Goal: Find specific page/section: Find specific page/section

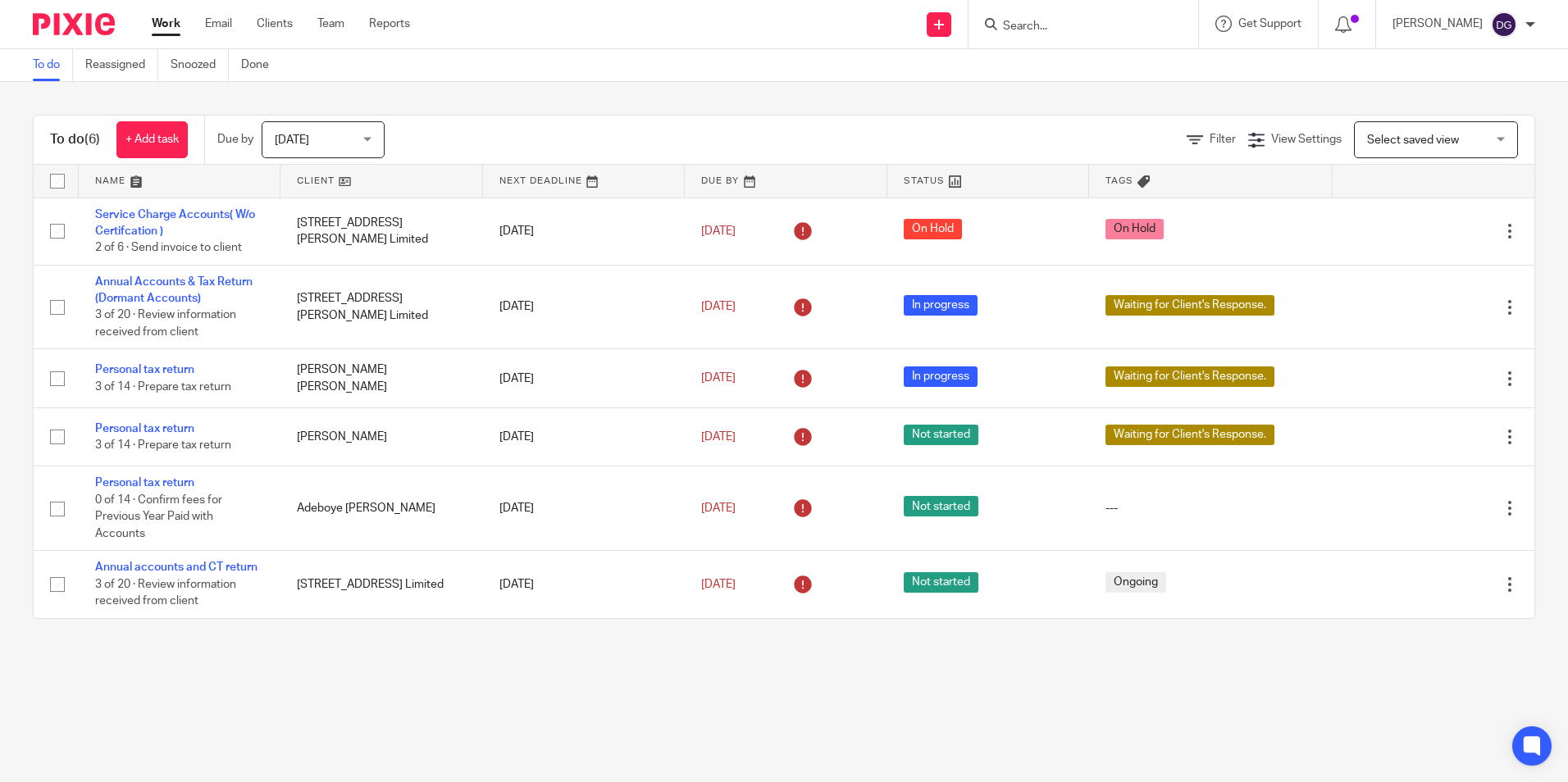
click at [81, 23] on img at bounding box center [73, 24] width 82 height 22
click at [1064, 31] on input "Search" at bounding box center [1076, 27] width 148 height 15
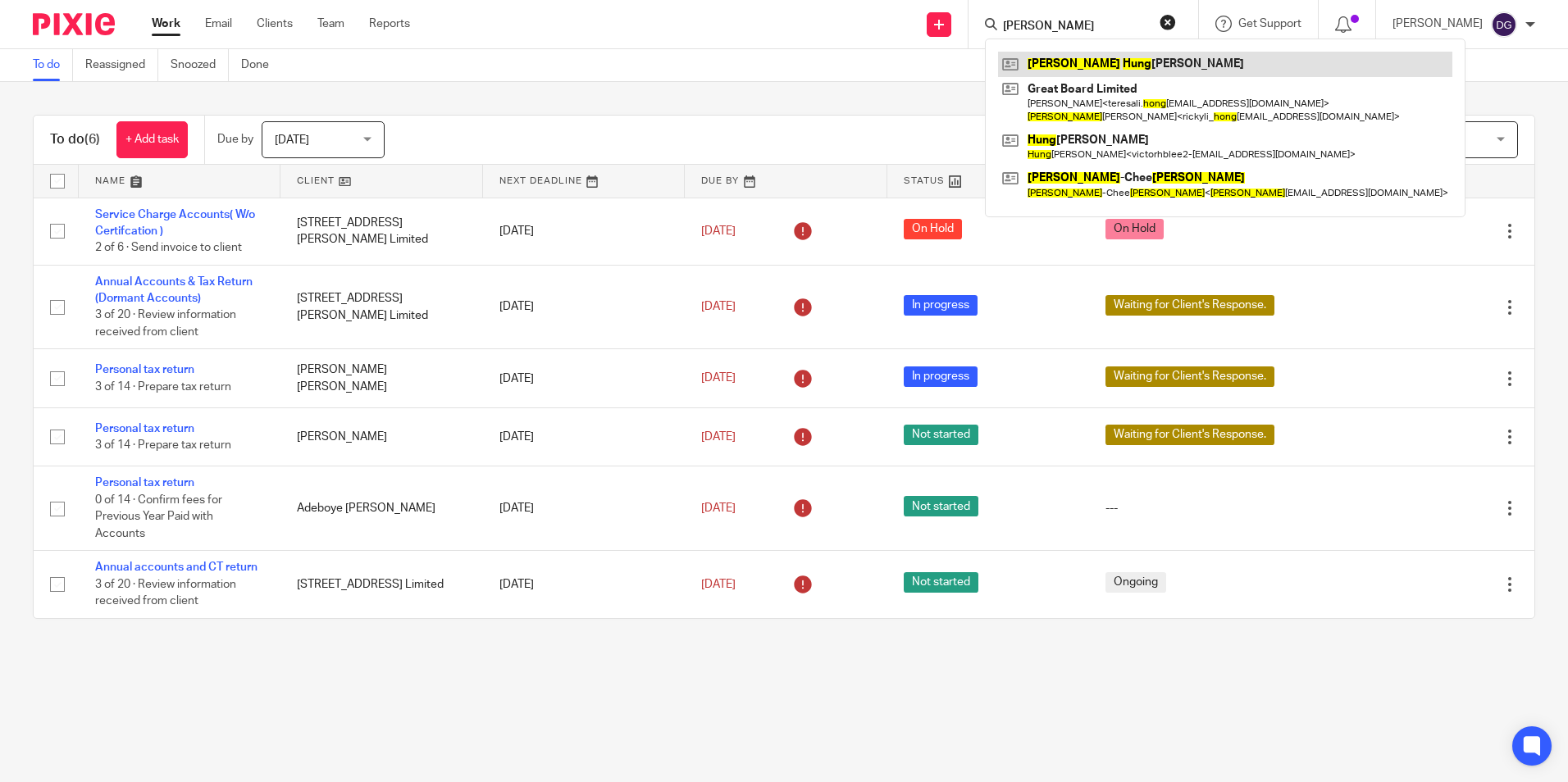
type input "Chung hung"
click at [1096, 55] on link at bounding box center [1225, 64] width 454 height 25
click at [1110, 63] on link at bounding box center [1225, 64] width 454 height 25
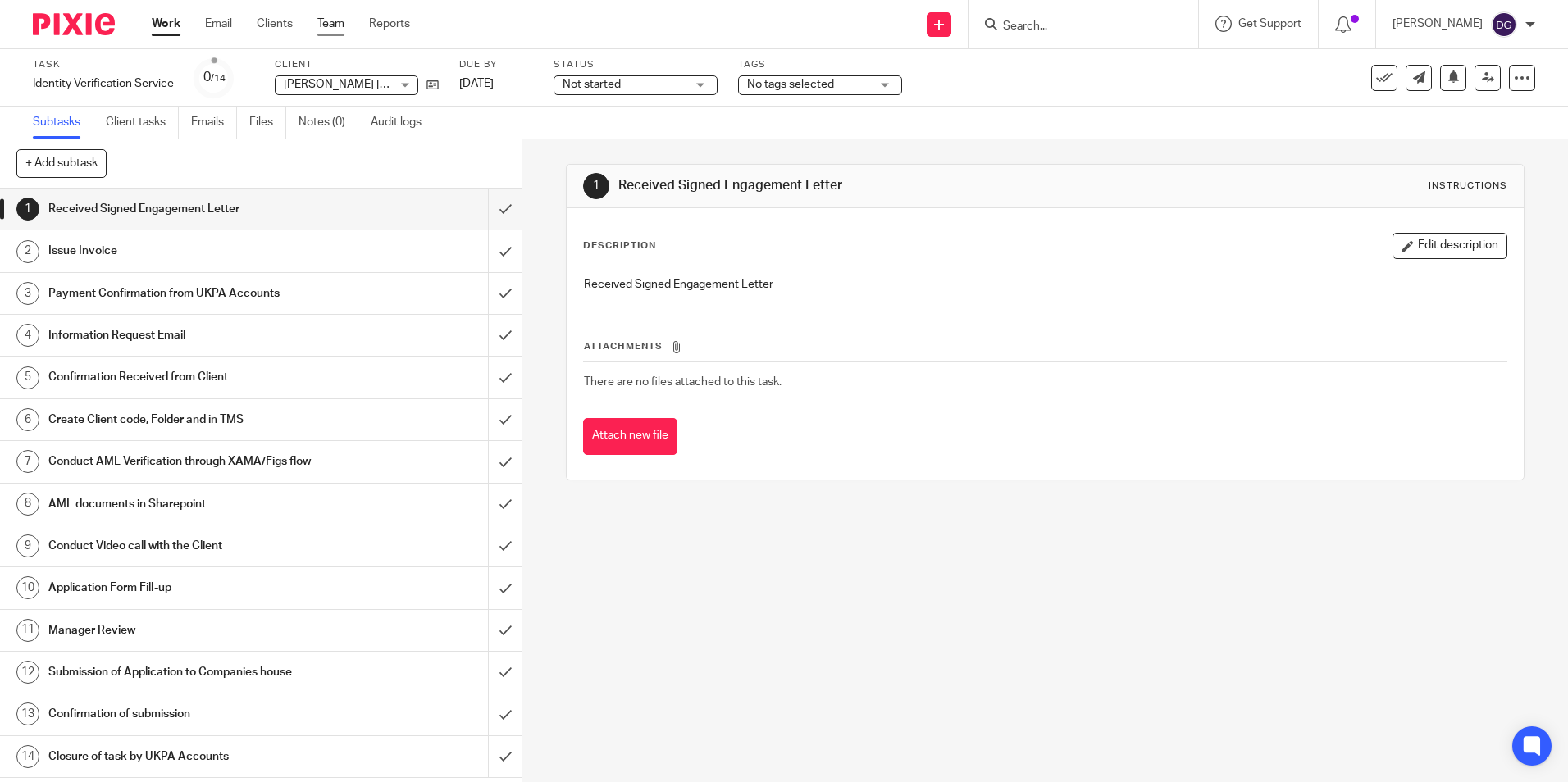
click at [333, 25] on link "Team" at bounding box center [330, 24] width 27 height 17
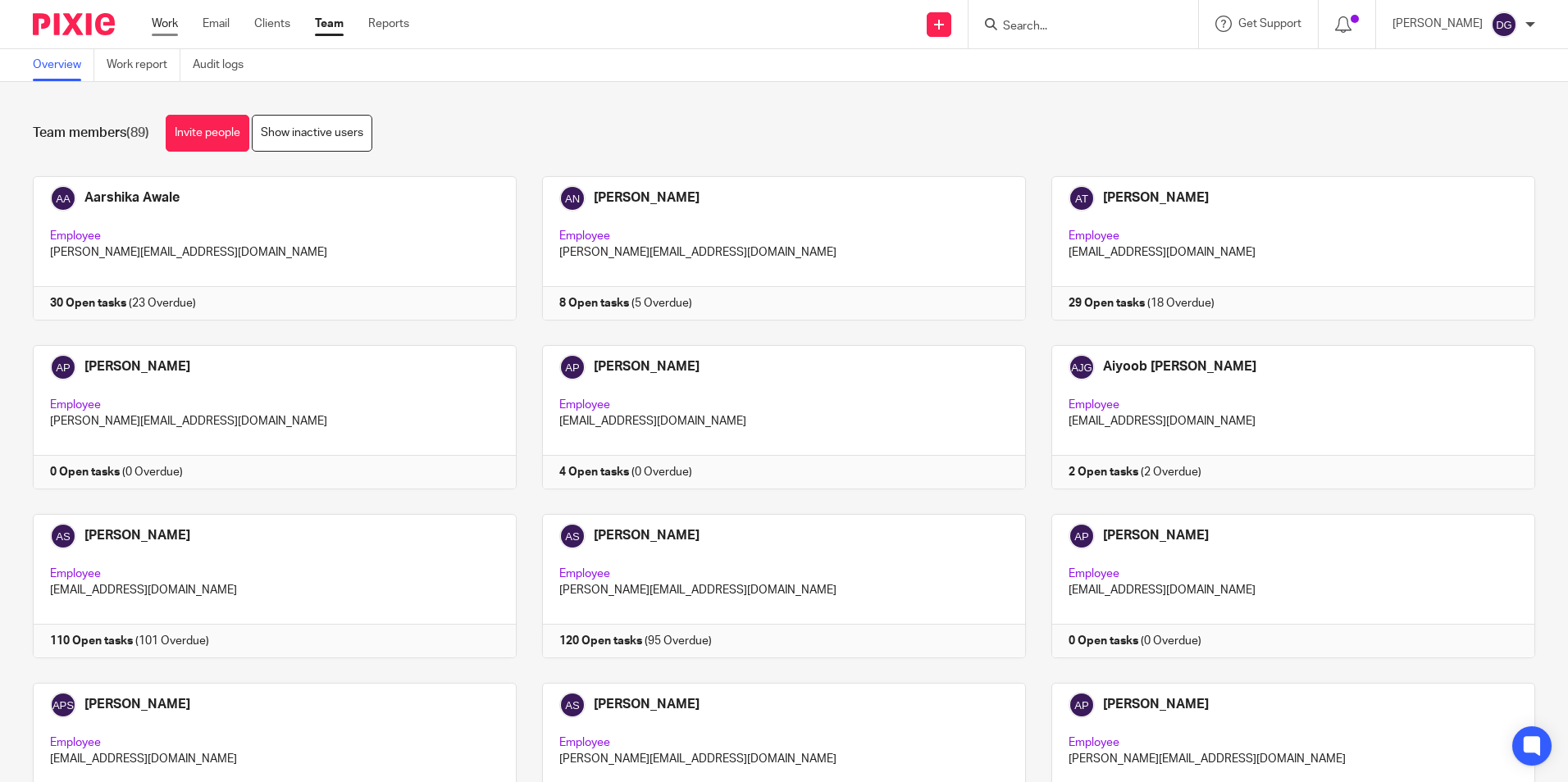
click at [155, 30] on link "Work" at bounding box center [165, 24] width 26 height 17
